Goal: Information Seeking & Learning: Learn about a topic

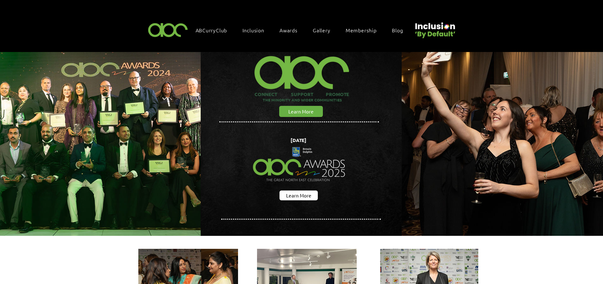
click at [282, 29] on span "Awards" at bounding box center [289, 30] width 18 height 7
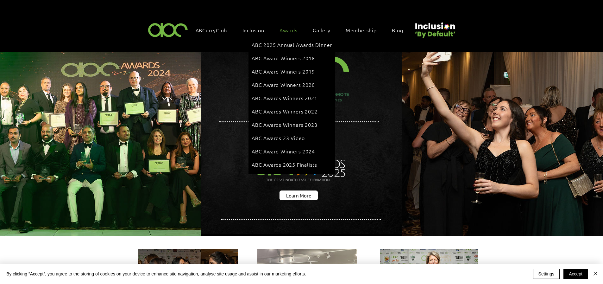
click at [287, 30] on span "Awards" at bounding box center [289, 30] width 18 height 7
click at [288, 45] on span "ABC 2025 Annual Awards Dinner" at bounding box center [292, 44] width 80 height 7
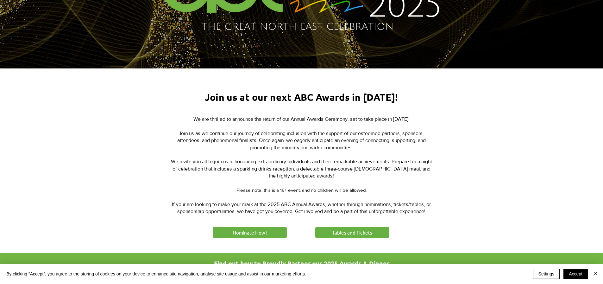
scroll to position [181, 0]
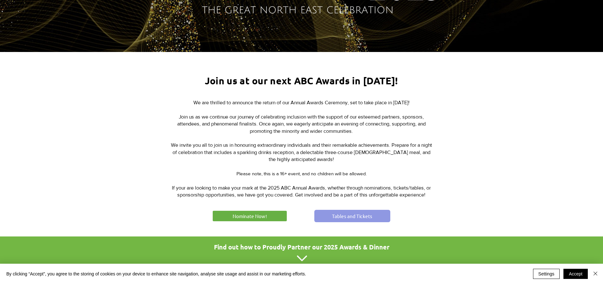
click at [337, 215] on span "Tables and Tickets" at bounding box center [352, 215] width 40 height 7
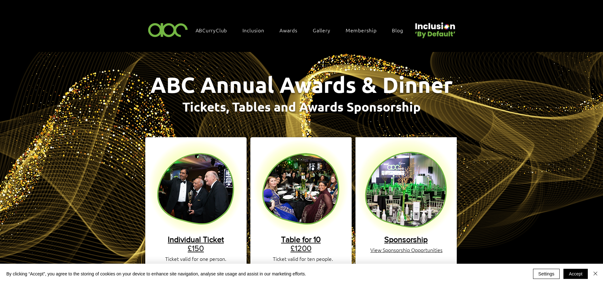
scroll to position [17, 0]
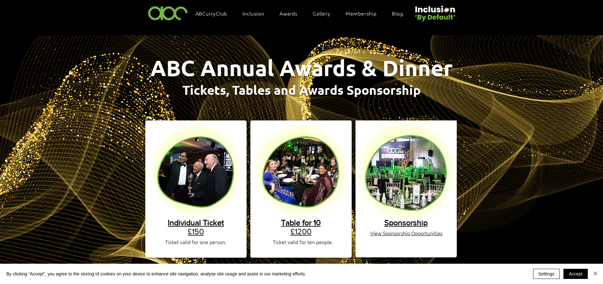
click at [410, 219] on span "Sponsorship" at bounding box center [405, 222] width 43 height 9
click at [330, 13] on span "Gallery" at bounding box center [322, 13] width 18 height 7
click at [331, 52] on span "Gallery Awards 2024" at bounding box center [325, 54] width 51 height 7
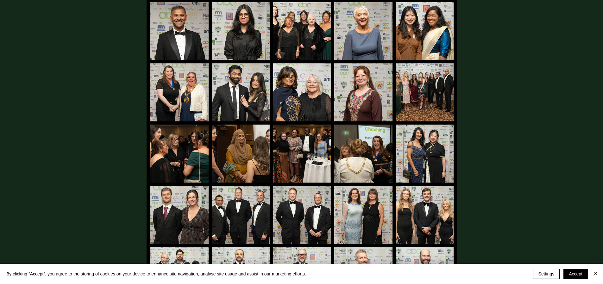
scroll to position [1049, 0]
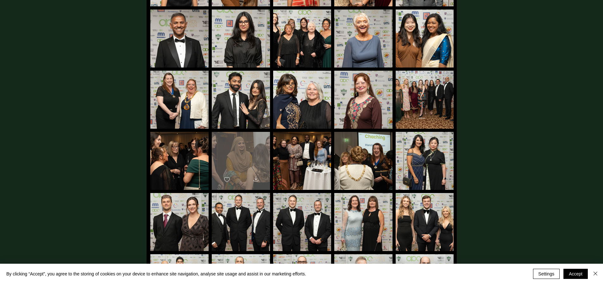
click at [250, 140] on div "main content" at bounding box center [241, 158] width 58 height 52
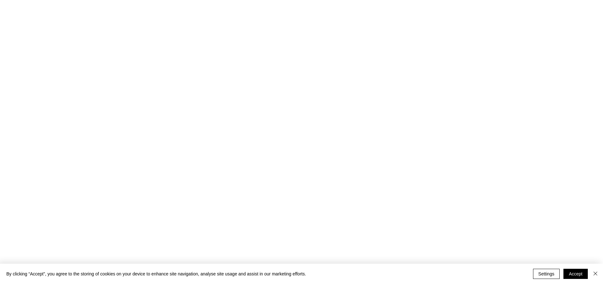
scroll to position [0, 0]
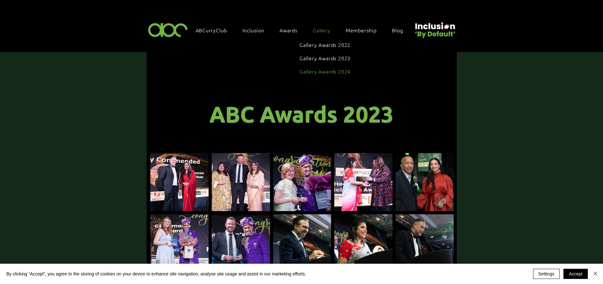
click at [329, 68] on span "Gallery Awards 2024" at bounding box center [325, 71] width 51 height 7
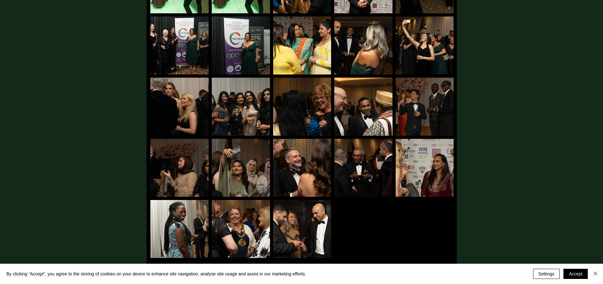
scroll to position [1660, 0]
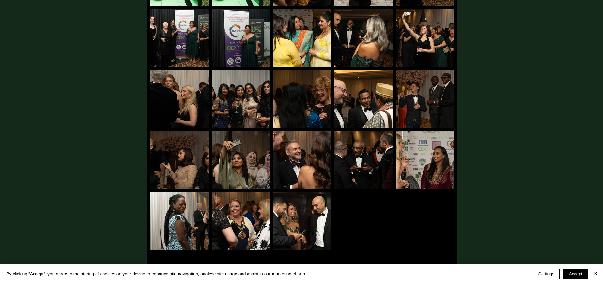
drag, startPoint x: 604, startPoint y: 126, endPoint x: 599, endPoint y: 229, distance: 103.0
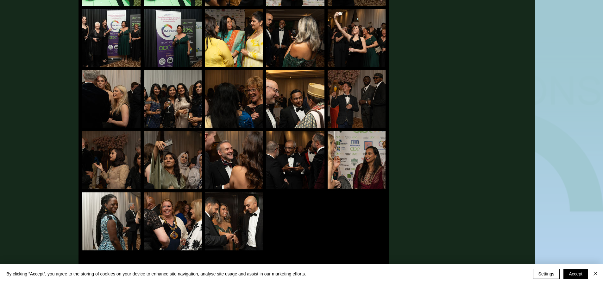
scroll to position [1660, 72]
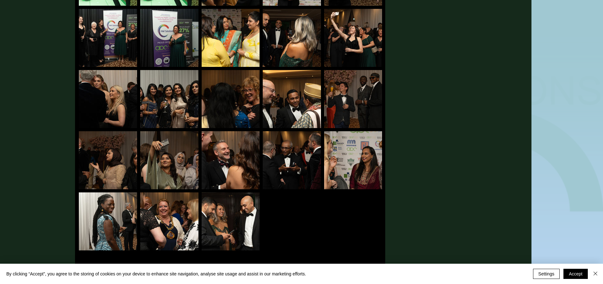
drag, startPoint x: 599, startPoint y: 229, endPoint x: 597, endPoint y: 196, distance: 32.7
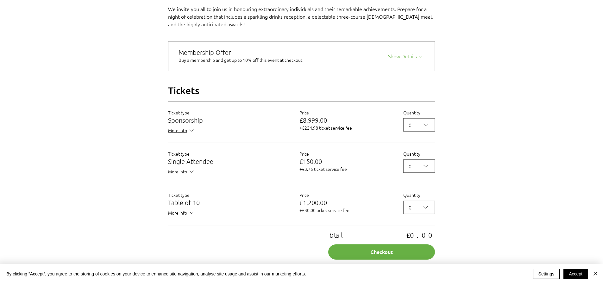
scroll to position [498, 0]
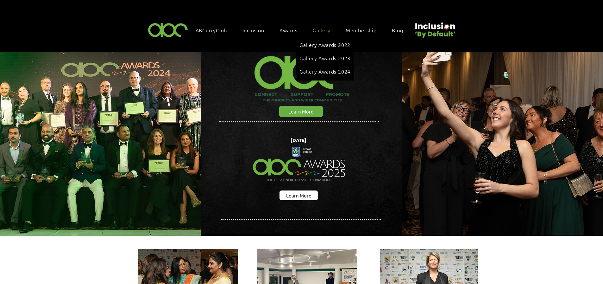
click at [320, 28] on span "Gallery" at bounding box center [322, 30] width 18 height 7
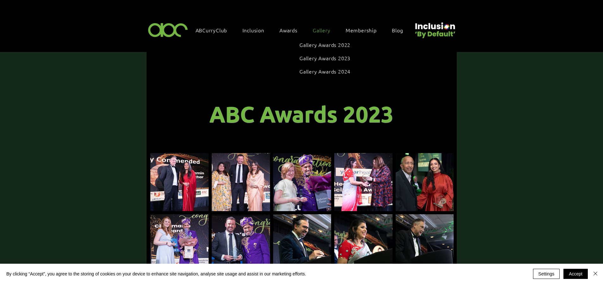
click at [326, 30] on span "Gallery" at bounding box center [322, 30] width 18 height 7
click at [320, 65] on link "Gallery Awards 2024" at bounding box center [325, 71] width 51 height 12
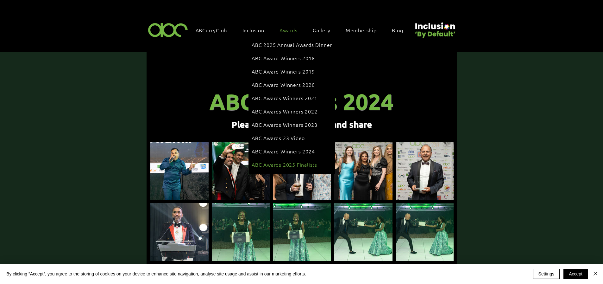
click at [281, 158] on link "ABC Awards 2025 Finalists" at bounding box center [292, 164] width 80 height 12
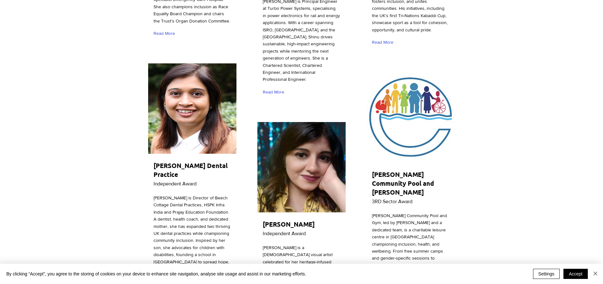
scroll to position [1506, 0]
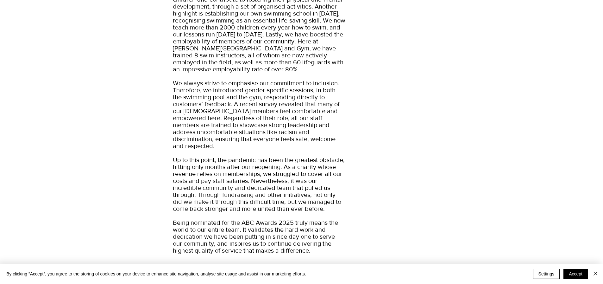
scroll to position [343, 0]
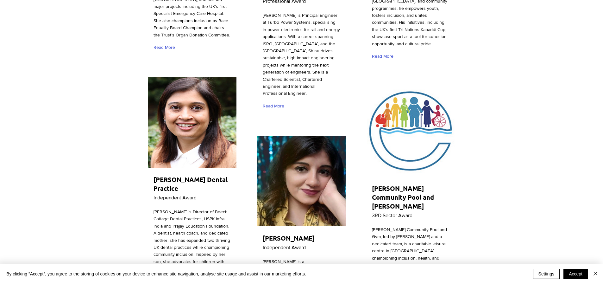
scroll to position [1497, 0]
